Goal: Task Accomplishment & Management: Manage account settings

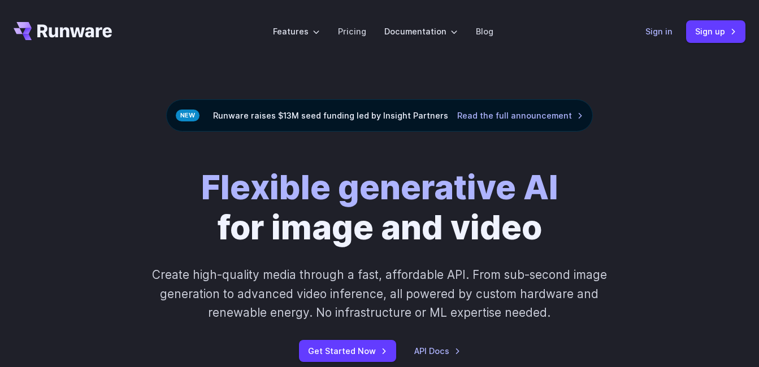
click at [661, 35] on link "Sign in" at bounding box center [658, 31] width 27 height 13
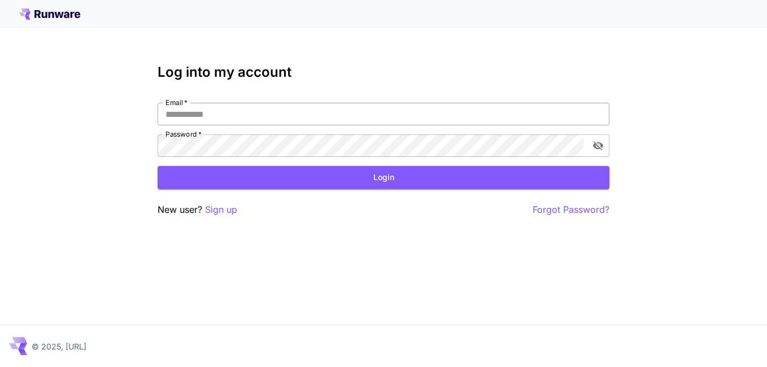
click at [294, 120] on input "Email   *" at bounding box center [384, 114] width 452 height 23
click at [281, 122] on input "*" at bounding box center [384, 114] width 452 height 23
type input "*"
